Goal: Check status: Check status

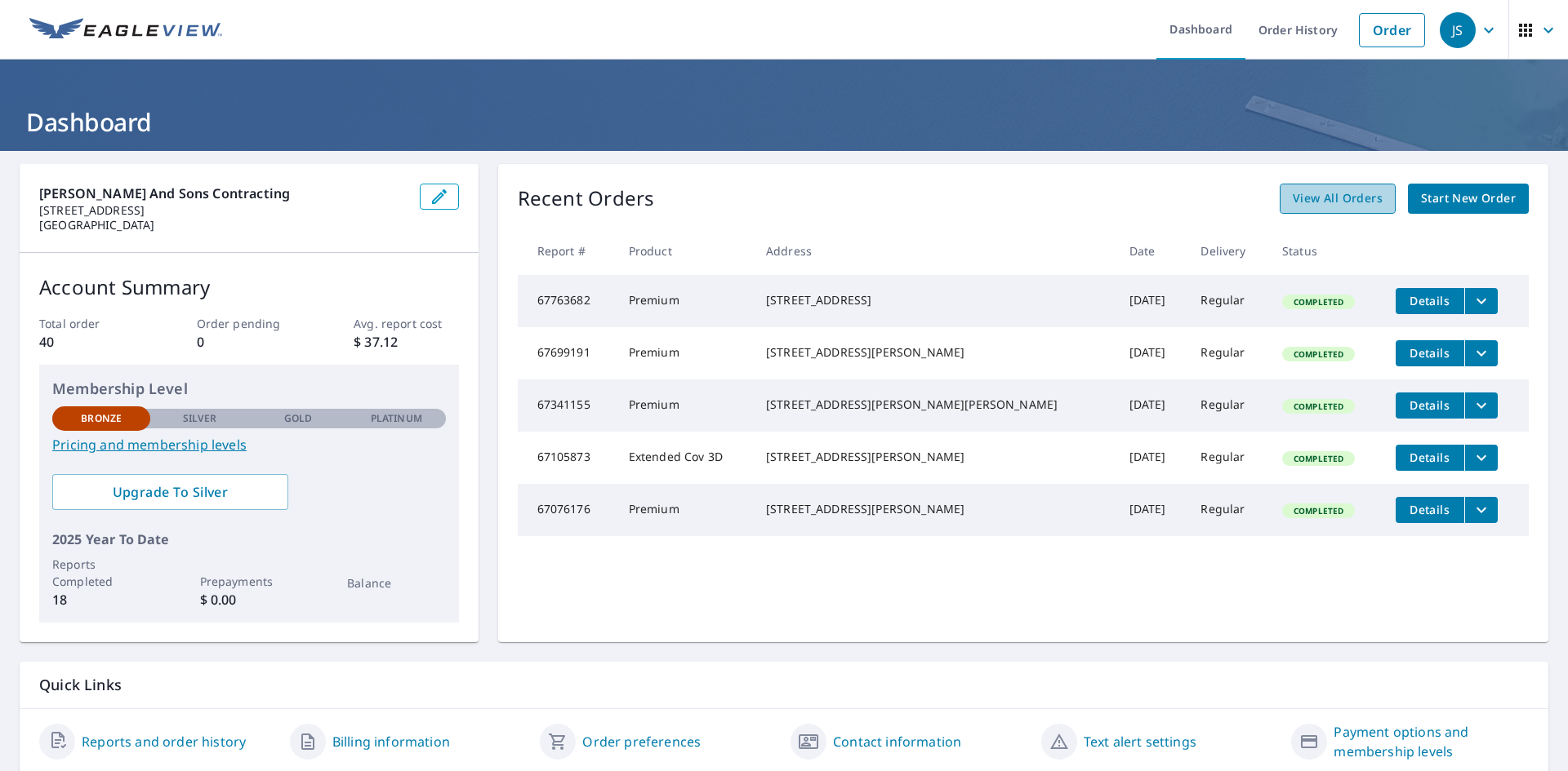
click at [1337, 204] on span "View All Orders" at bounding box center [1337, 199] width 90 height 21
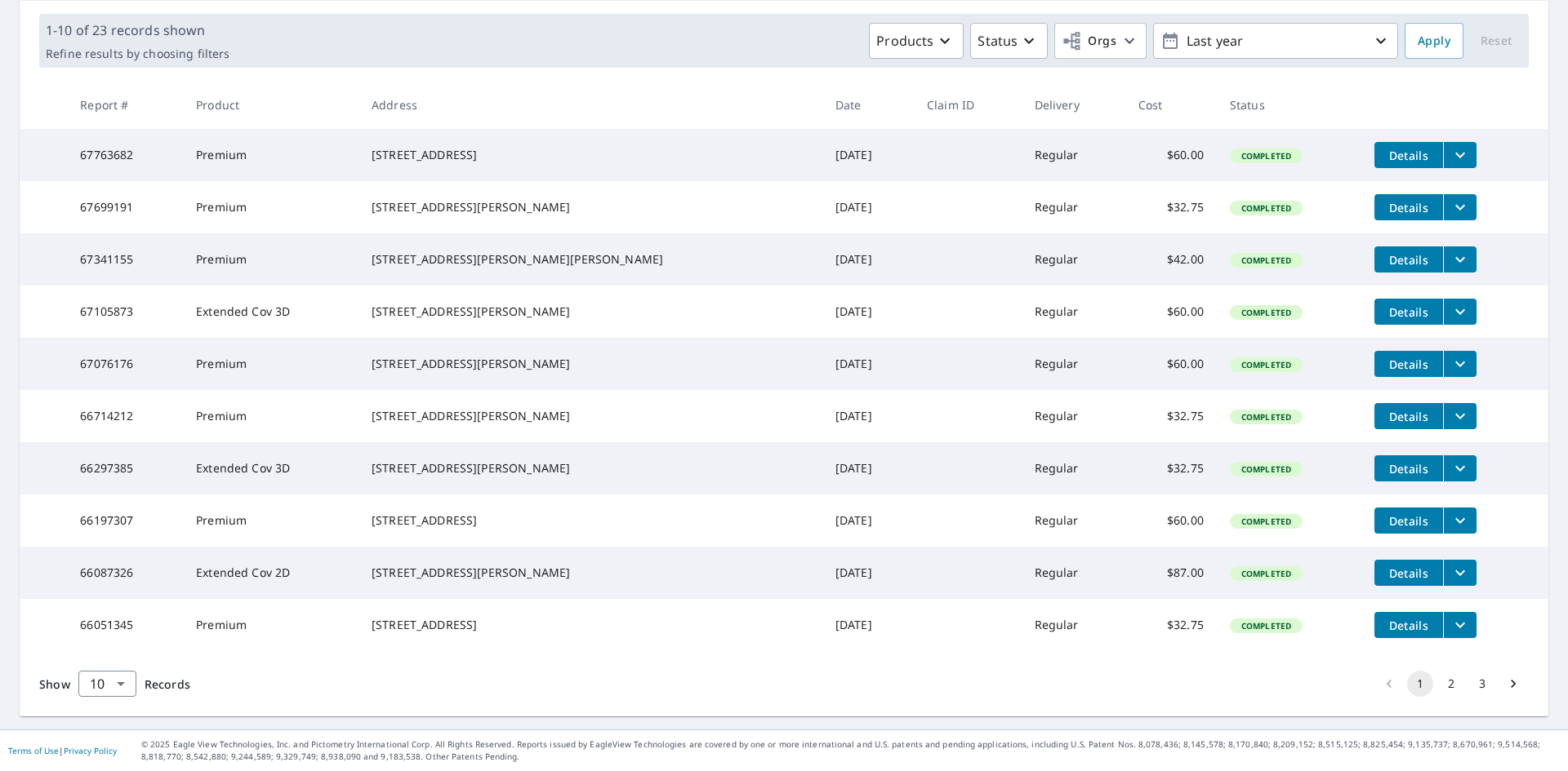
scroll to position [298, 0]
click at [1384, 619] on span "Details" at bounding box center [1408, 626] width 49 height 16
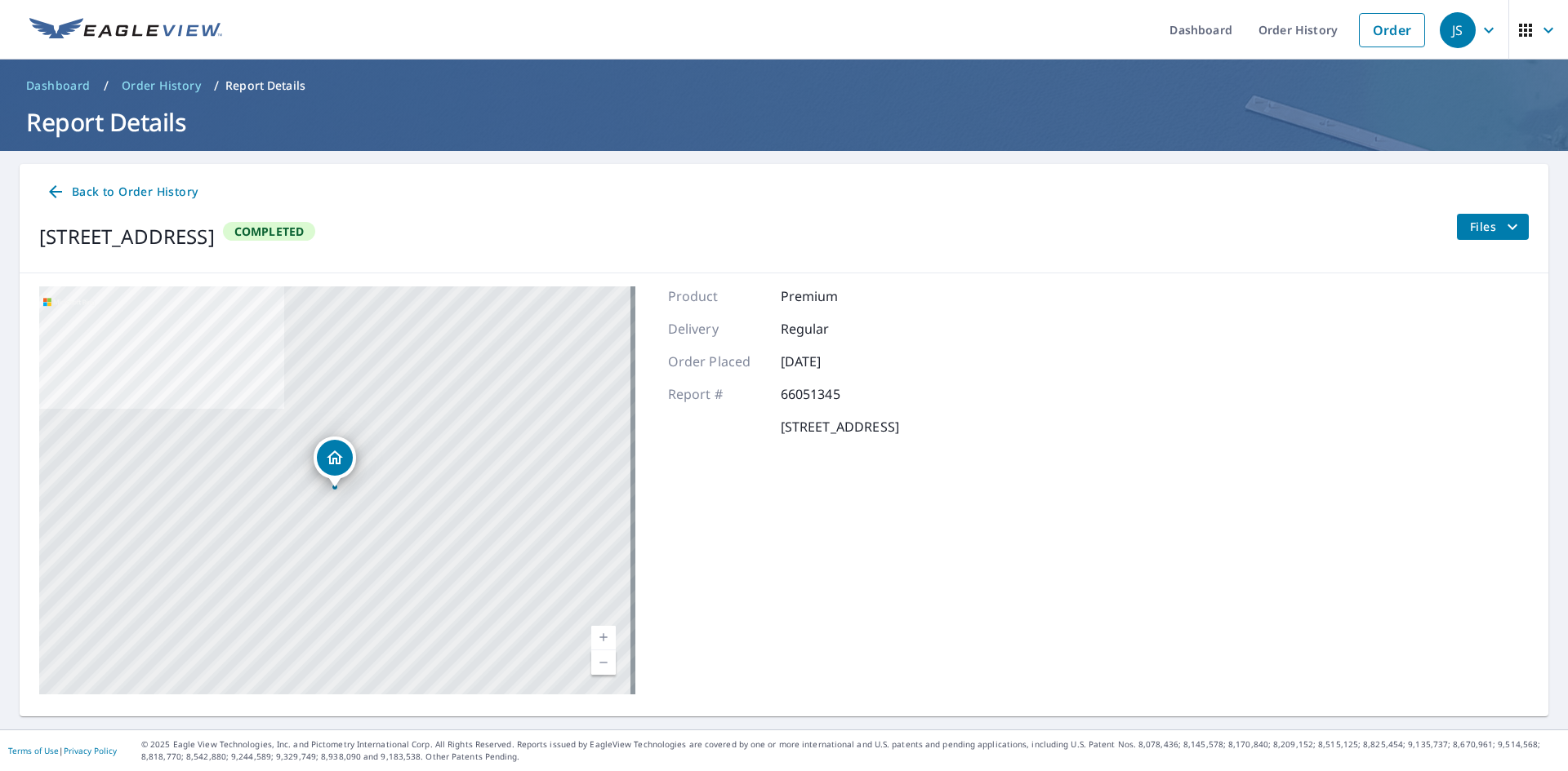
click at [271, 83] on p "Report Details" at bounding box center [265, 85] width 80 height 16
click at [263, 86] on p "Report Details" at bounding box center [265, 85] width 80 height 16
click at [248, 84] on p "Report Details" at bounding box center [265, 85] width 80 height 16
click at [1508, 223] on icon "filesDropdownBtn-66051345" at bounding box center [1512, 226] width 20 height 20
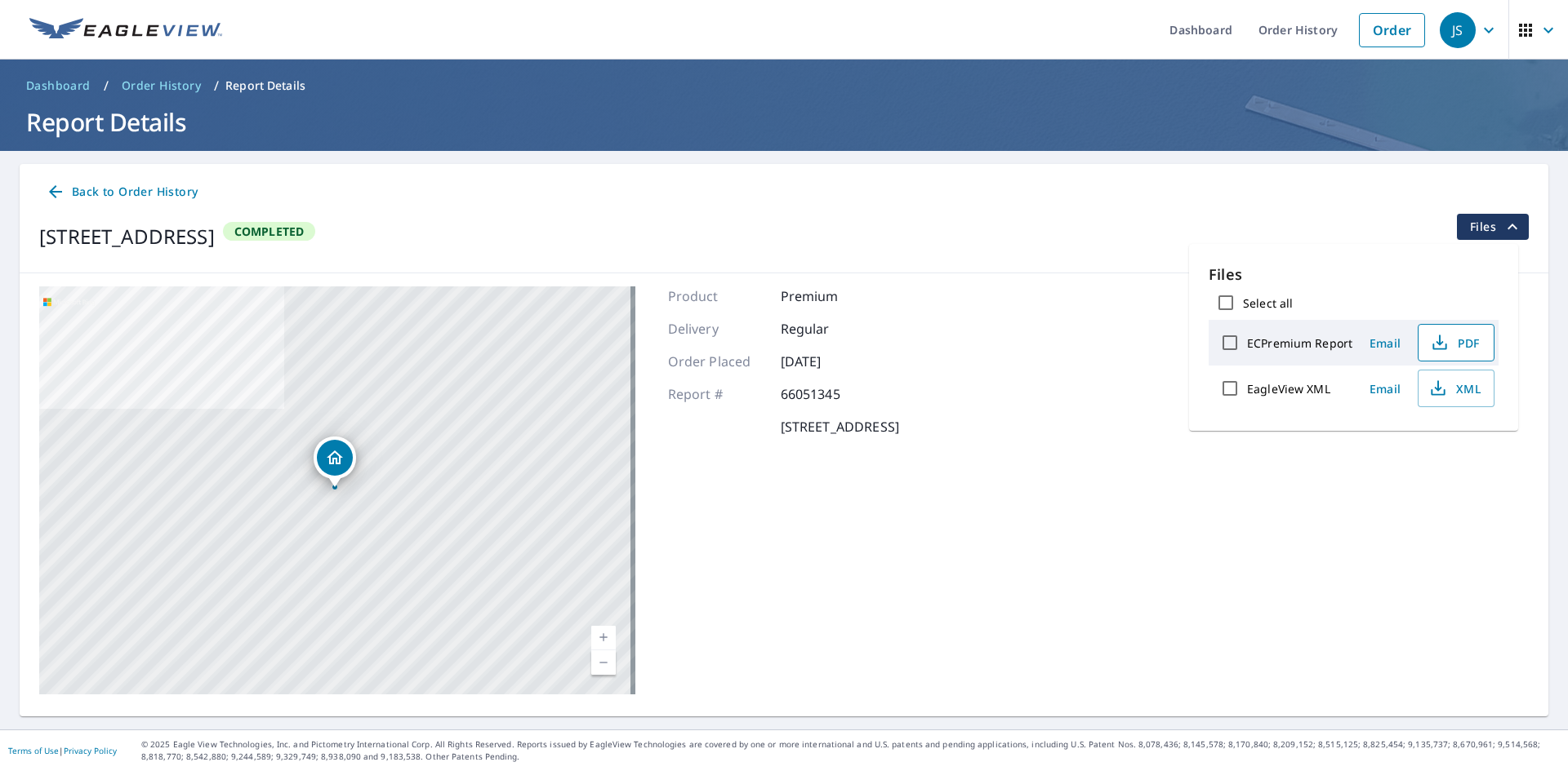
click at [1444, 347] on icon "button" at bounding box center [1439, 346] width 14 height 7
